Goal: Obtain resource: Download file/media

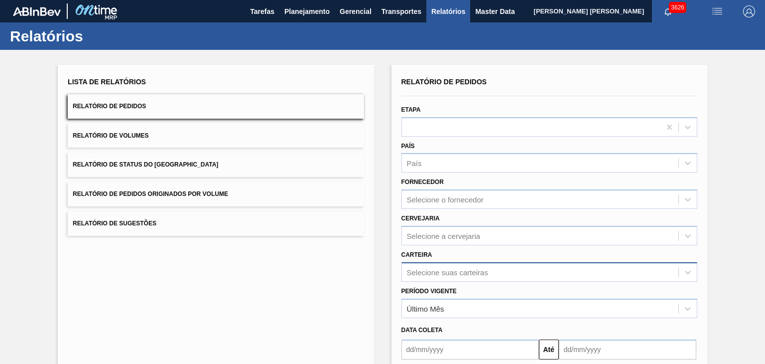
click at [448, 271] on div "Selecione suas carteiras" at bounding box center [549, 271] width 296 height 19
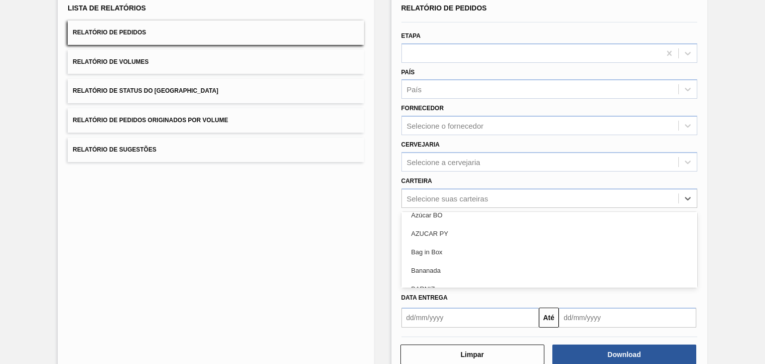
scroll to position [398, 0]
type input "lat"
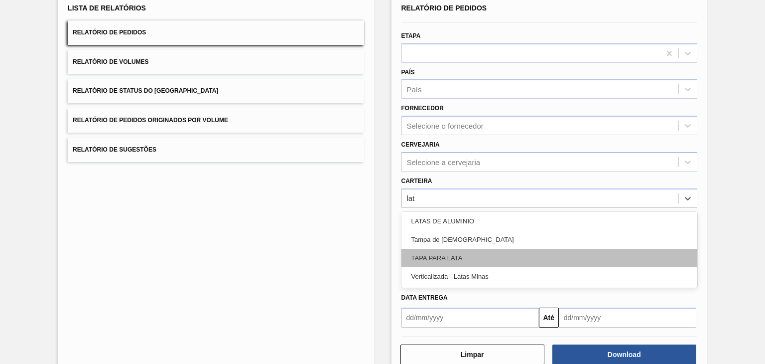
scroll to position [0, 0]
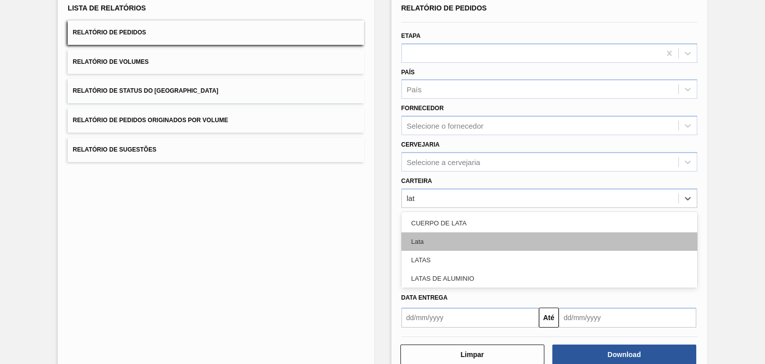
click at [445, 238] on div "Lata" at bounding box center [549, 241] width 296 height 18
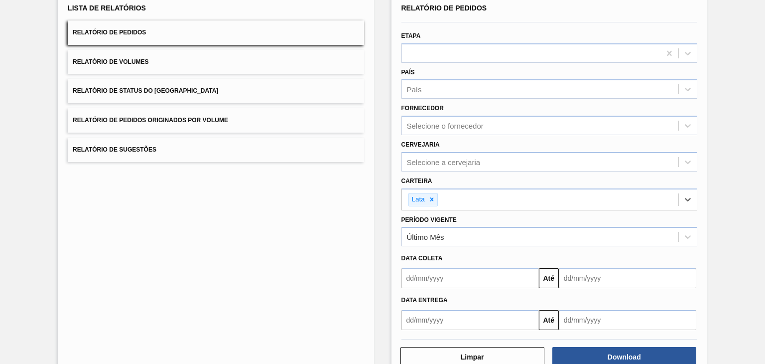
click at [474, 275] on input "text" at bounding box center [469, 278] width 137 height 20
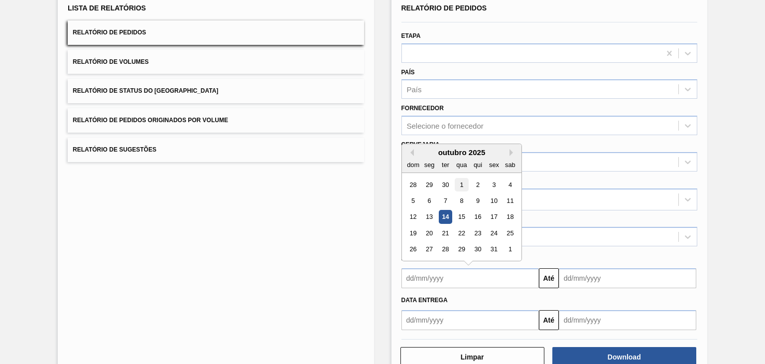
click at [459, 181] on div "1" at bounding box center [461, 184] width 13 height 13
type input "[DATE]"
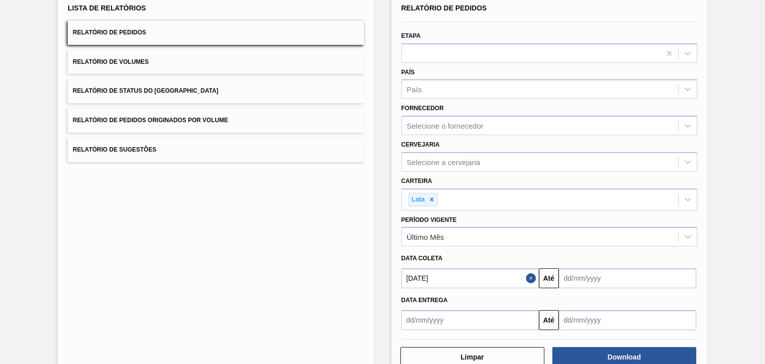
click at [658, 271] on input "text" at bounding box center [627, 278] width 137 height 20
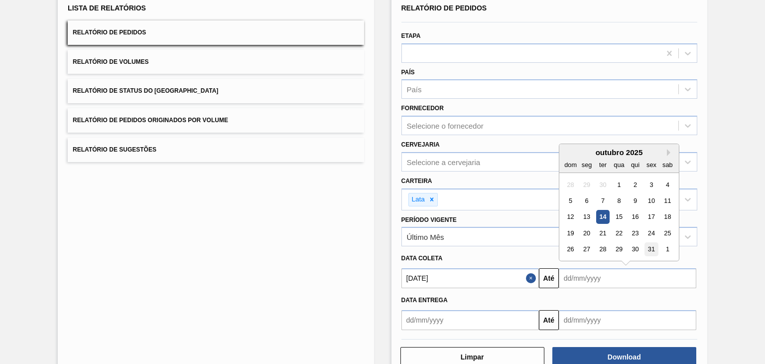
click at [648, 247] on div "31" at bounding box center [651, 249] width 13 height 13
type input "[DATE]"
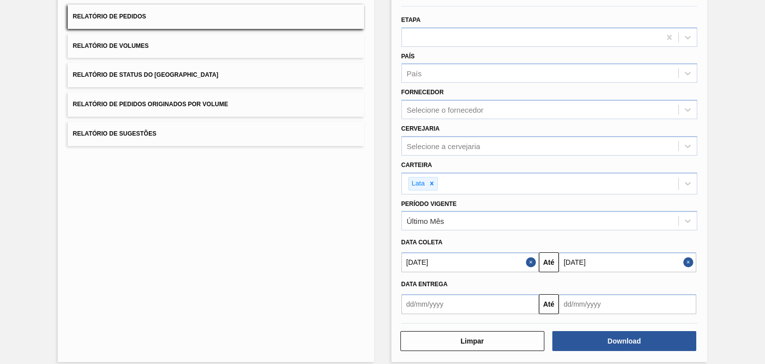
scroll to position [98, 0]
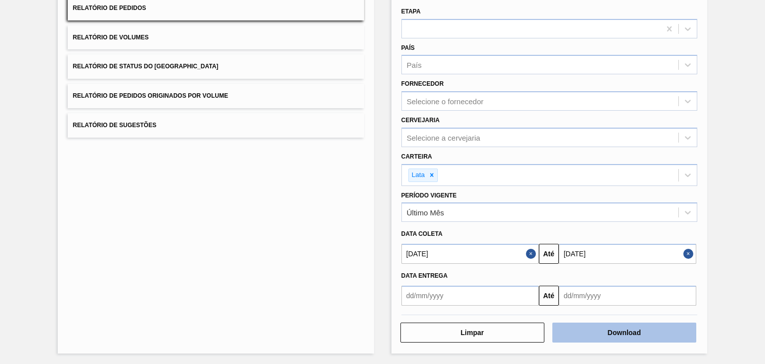
click at [628, 328] on button "Download" at bounding box center [624, 332] width 144 height 20
